Goal: Information Seeking & Learning: Learn about a topic

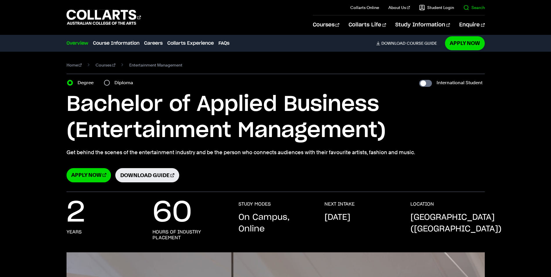
click at [471, 5] on link "Search" at bounding box center [475, 8] width 22 height 6
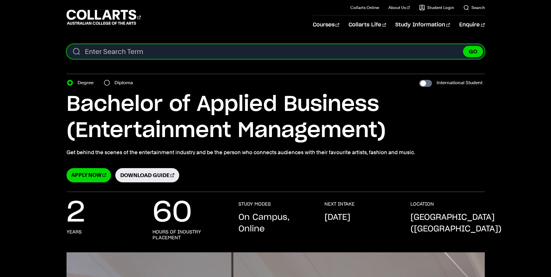
click at [262, 53] on input "Search content" at bounding box center [276, 51] width 419 height 15
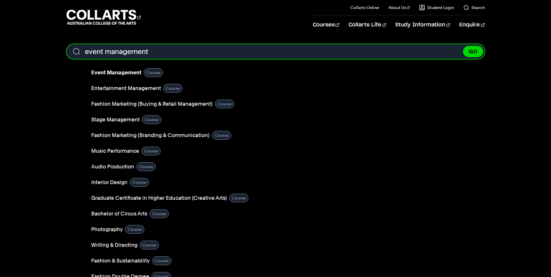
type input "event management"
click at [463, 46] on button "GO" at bounding box center [473, 51] width 20 height 11
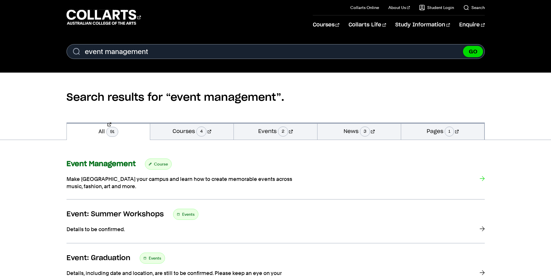
click at [115, 167] on strong "Event Management" at bounding box center [101, 164] width 69 height 7
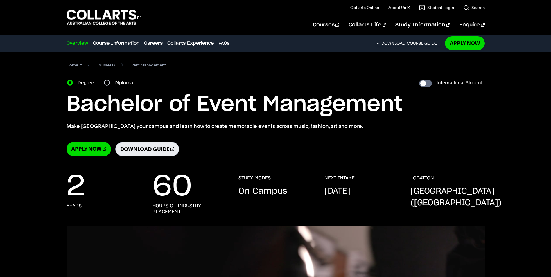
click at [136, 151] on link "Download Guide" at bounding box center [147, 149] width 64 height 14
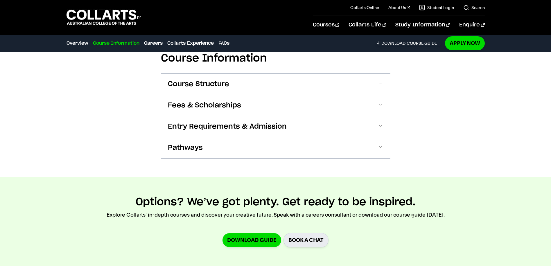
scroll to position [635, 0]
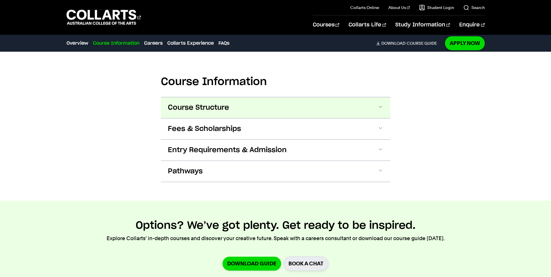
click at [327, 108] on button "Course Structure" at bounding box center [276, 107] width 230 height 21
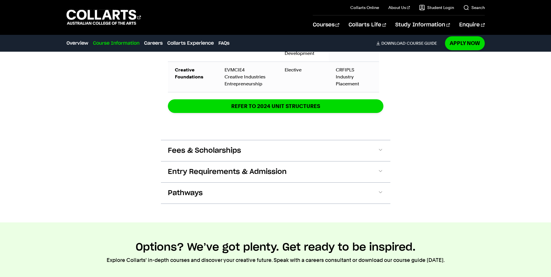
scroll to position [1056, 0]
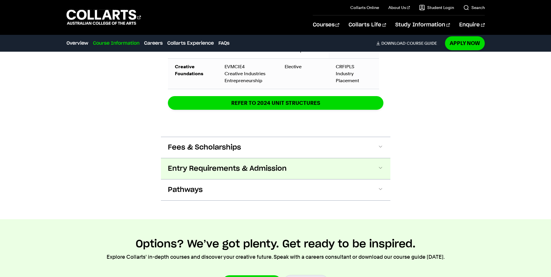
click at [289, 172] on button "Entry Requirements & Admission" at bounding box center [276, 168] width 230 height 21
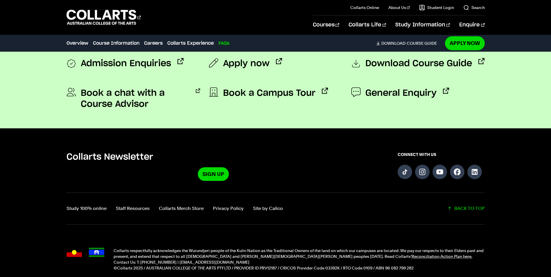
scroll to position [2550, 0]
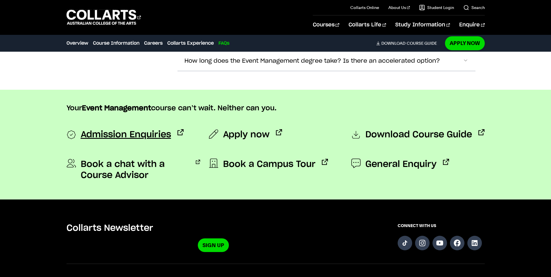
click at [119, 133] on span "Admission Enquiries" at bounding box center [126, 135] width 90 height 12
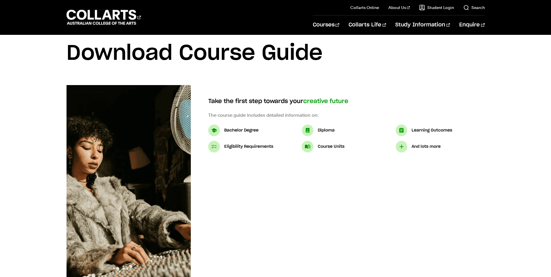
scroll to position [5, 0]
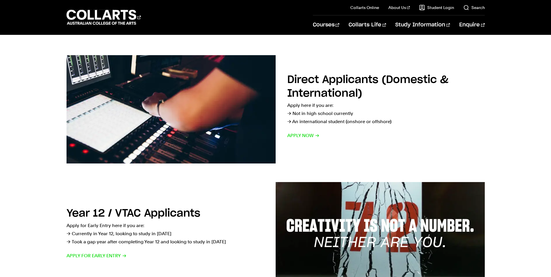
scroll to position [96, 0]
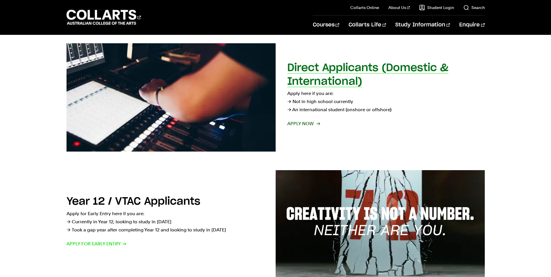
click at [305, 123] on span "Apply now" at bounding box center [303, 124] width 32 height 8
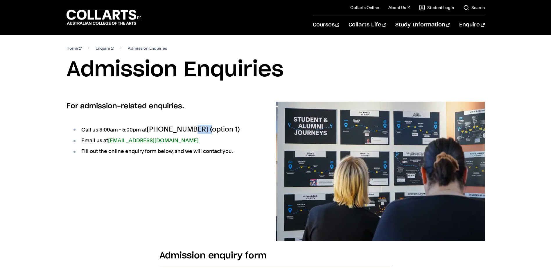
drag, startPoint x: 201, startPoint y: 128, endPoint x: 185, endPoint y: 128, distance: 15.7
click at [185, 128] on span "+61 1300 818 777 (option 1)" at bounding box center [193, 129] width 93 height 8
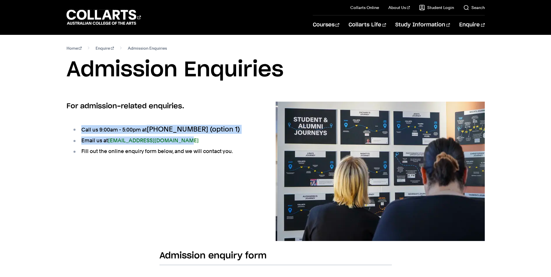
drag, startPoint x: 185, startPoint y: 128, endPoint x: 82, endPoint y: 127, distance: 103.8
click at [82, 127] on ul "Call us 9:00am - 5:00pm at +61 1300 818 777 (option 1) Email us at admissions@c…" at bounding box center [162, 140] width 191 height 45
drag, startPoint x: 82, startPoint y: 127, endPoint x: 88, endPoint y: 128, distance: 6.1
copy ul "Call us 9:00am - 5:00pm at +61 1300 818 777 (option 1) Email us at admissions@c…"
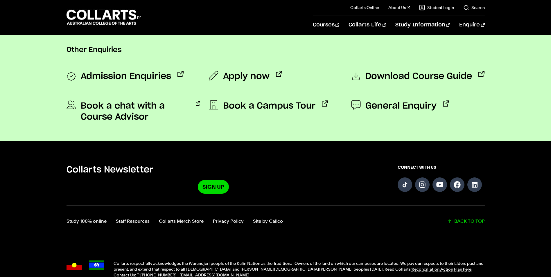
scroll to position [503, 0]
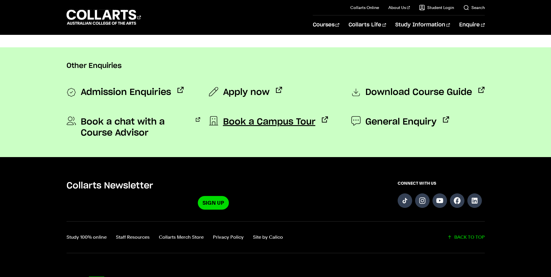
click at [259, 124] on span "Book a Campus Tour" at bounding box center [269, 122] width 92 height 11
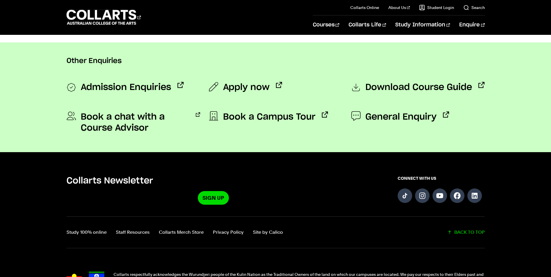
scroll to position [546, 0]
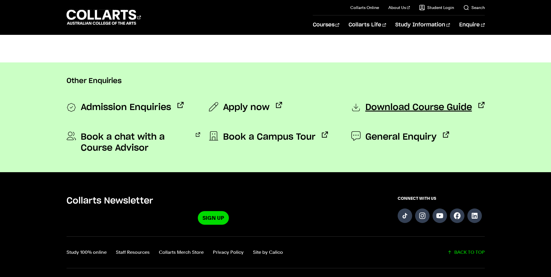
click at [398, 108] on span "Download Course Guide" at bounding box center [419, 108] width 107 height 12
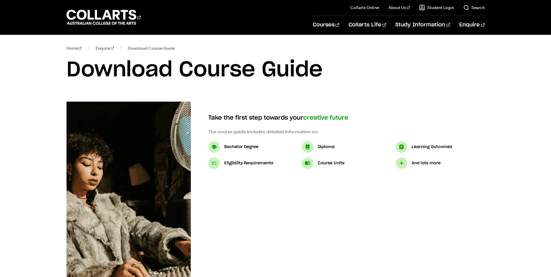
click at [402, 163] on img at bounding box center [402, 164] width 12 height 12
click at [420, 162] on p "And lots more" at bounding box center [426, 163] width 29 height 7
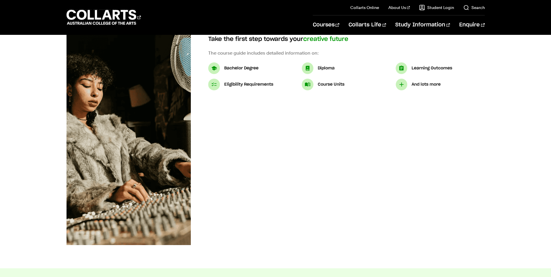
scroll to position [89, 0]
